Goal: Communication & Community: Ask a question

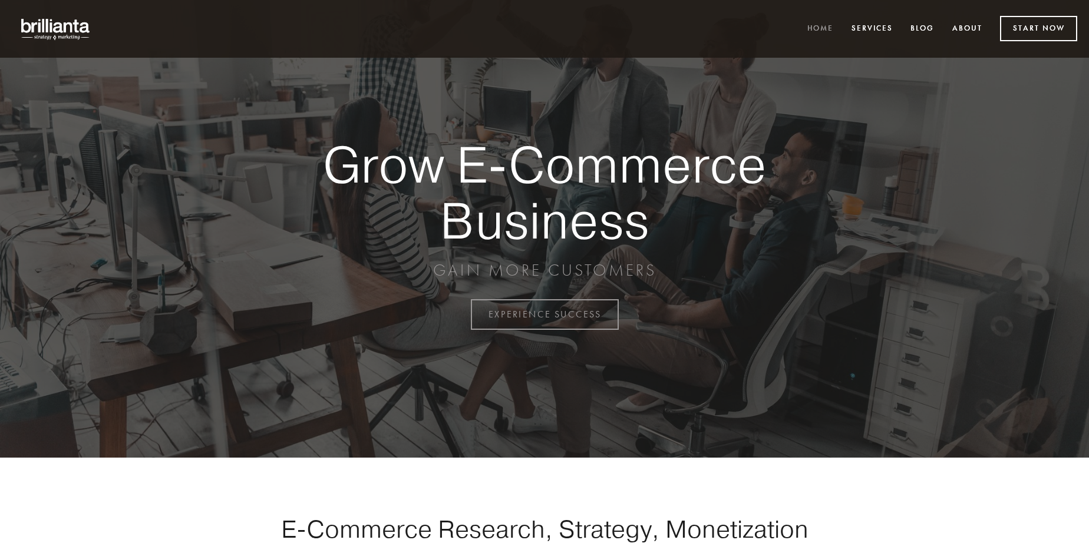
scroll to position [3089, 0]
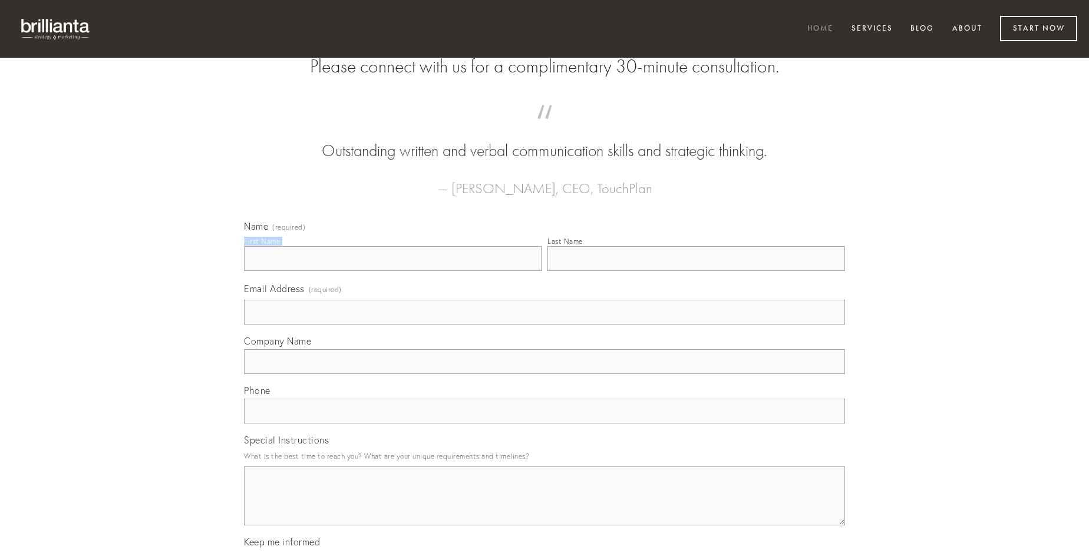
type input "[PERSON_NAME]"
click at [696, 271] on input "Last Name" at bounding box center [696, 258] width 298 height 25
type input "[PERSON_NAME]"
click at [545, 325] on input "Email Address (required)" at bounding box center [544, 312] width 601 height 25
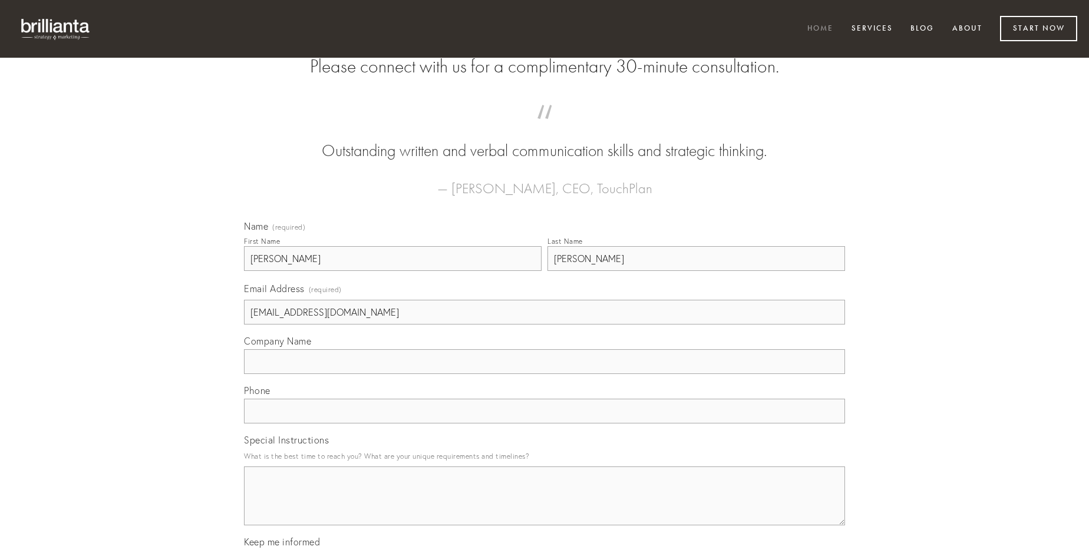
type input "[EMAIL_ADDRESS][DOMAIN_NAME]"
click at [545, 374] on input "Company Name" at bounding box center [544, 361] width 601 height 25
type input "decumbo"
click at [545, 424] on input "text" at bounding box center [544, 411] width 601 height 25
click at [545, 507] on textarea "Special Instructions" at bounding box center [544, 496] width 601 height 59
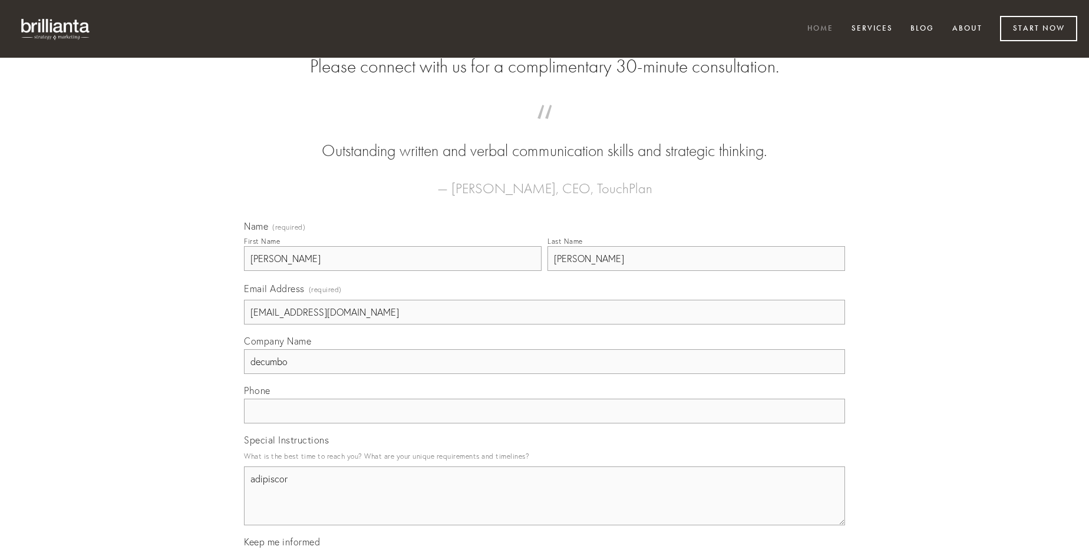
type textarea "adipiscor"
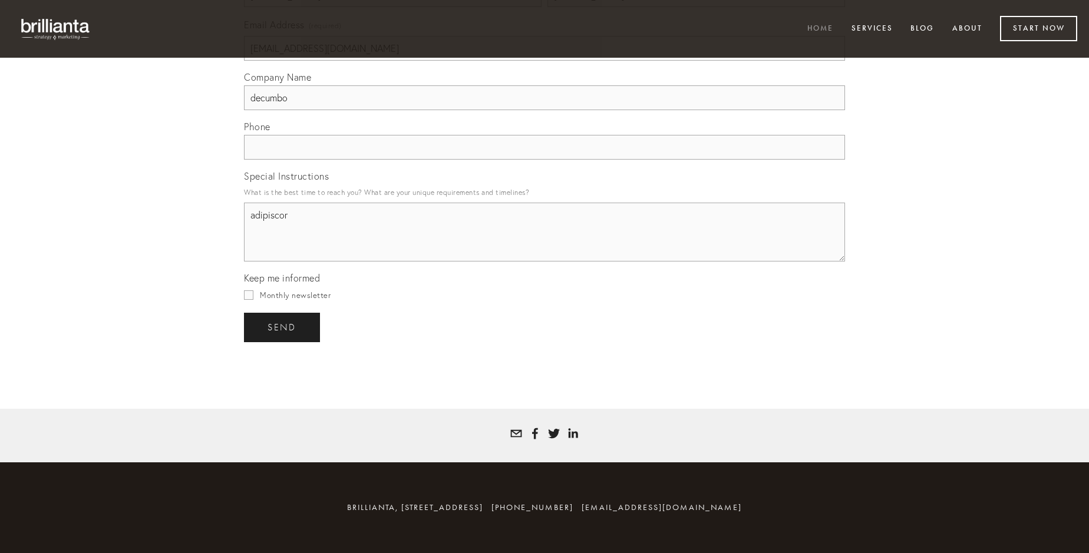
click at [283, 327] on span "send" at bounding box center [282, 327] width 29 height 11
